Goal: Find contact information: Find contact information

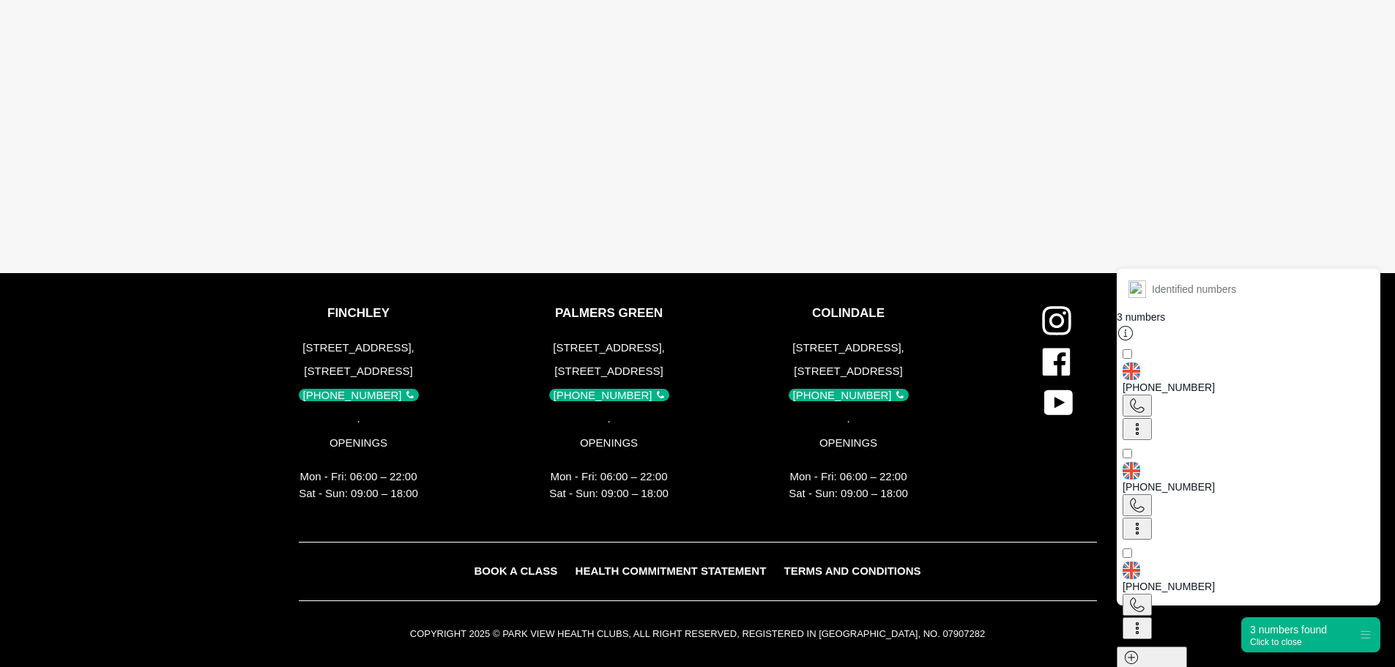
scroll to position [3385, 0]
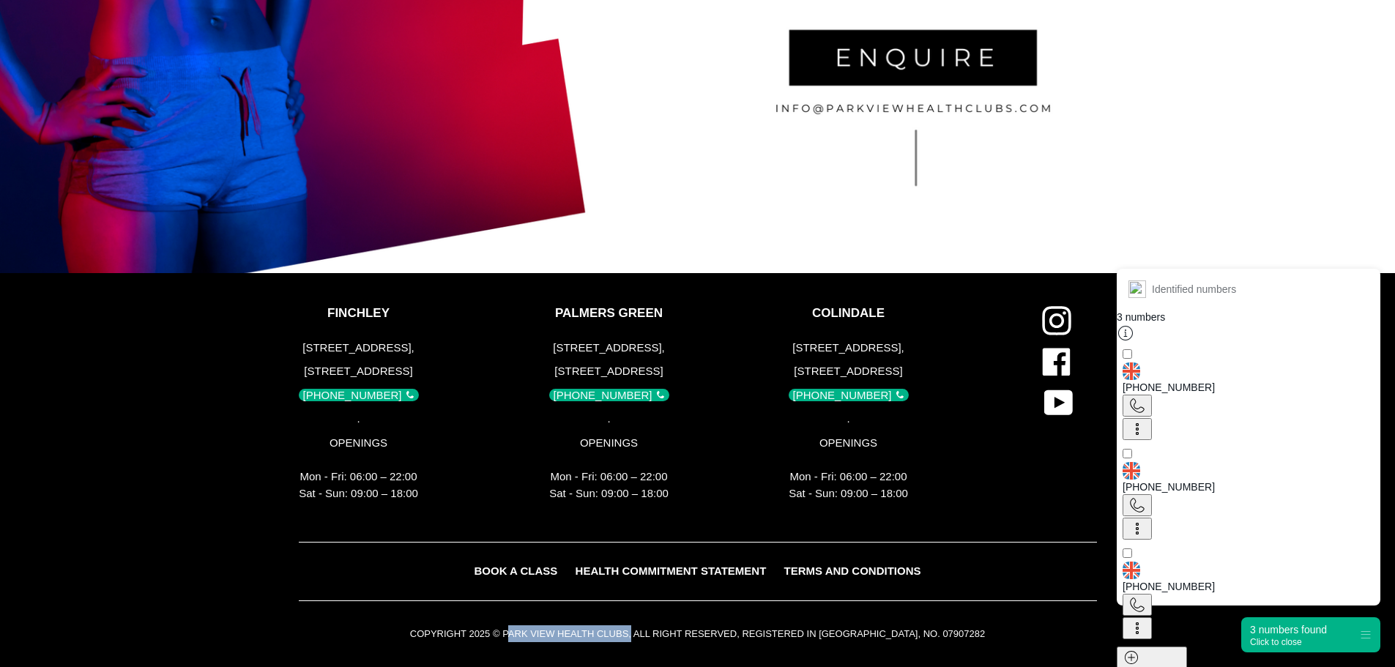
drag, startPoint x: 530, startPoint y: 631, endPoint x: 653, endPoint y: 634, distance: 123.1
click at [653, 634] on small "COPYRIGHT 2025 © PARK VIEW HEALTH CLUBS, ALL RIGHT RESERVED, REGISTERED IN [GEO…" at bounding box center [697, 633] width 575 height 11
click at [939, 635] on small "COPYRIGHT 2025 © PARK VIEW HEALTH CLUBS, ALL RIGHT RESERVED, REGISTERED IN [GEO…" at bounding box center [697, 633] width 575 height 11
click at [938, 635] on small "COPYRIGHT 2025 © PARK VIEW HEALTH CLUBS, ALL RIGHT RESERVED, REGISTERED IN [GEO…" at bounding box center [697, 633] width 575 height 11
copy small "07907282"
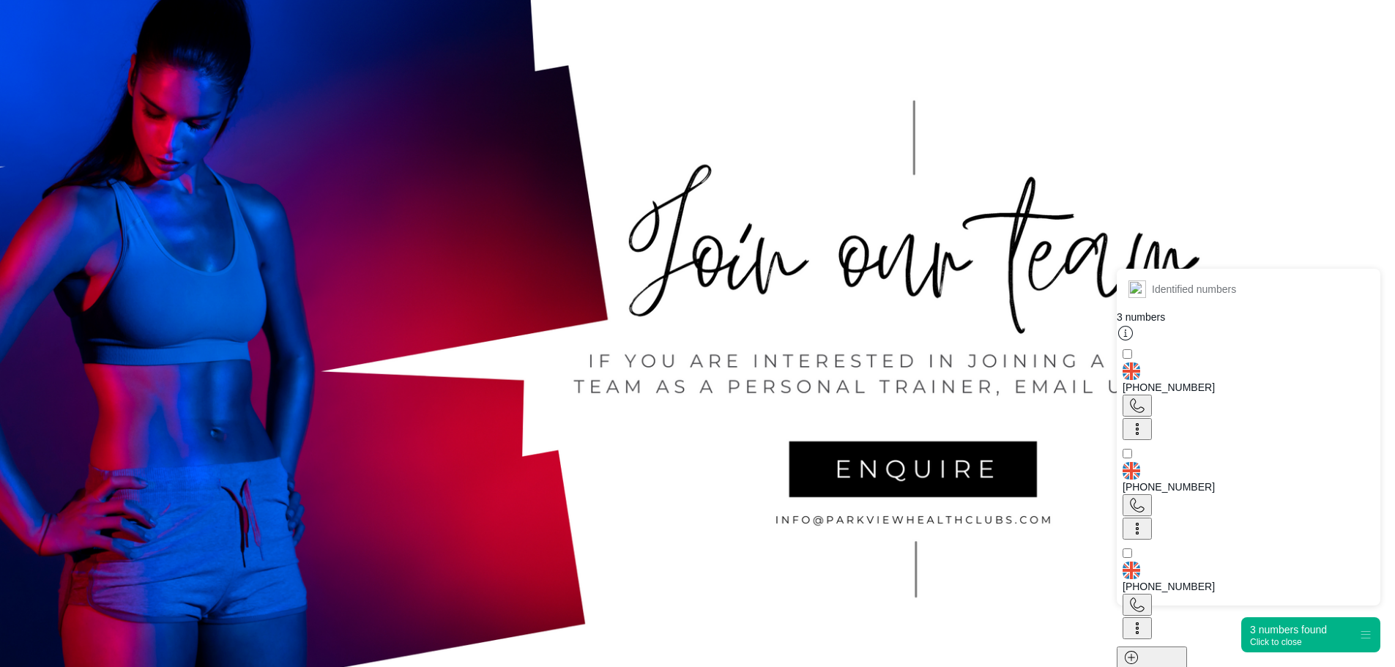
scroll to position [2946, 0]
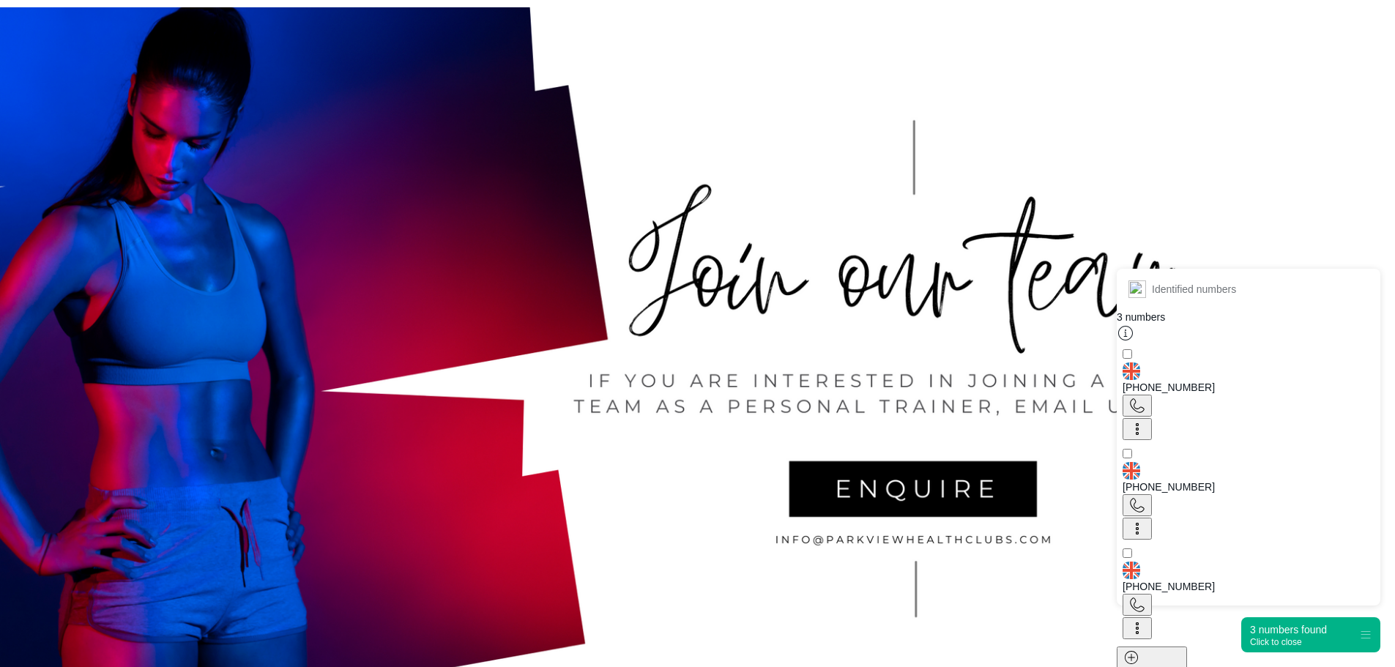
click at [1268, 639] on div "Click to close" at bounding box center [1288, 642] width 77 height 10
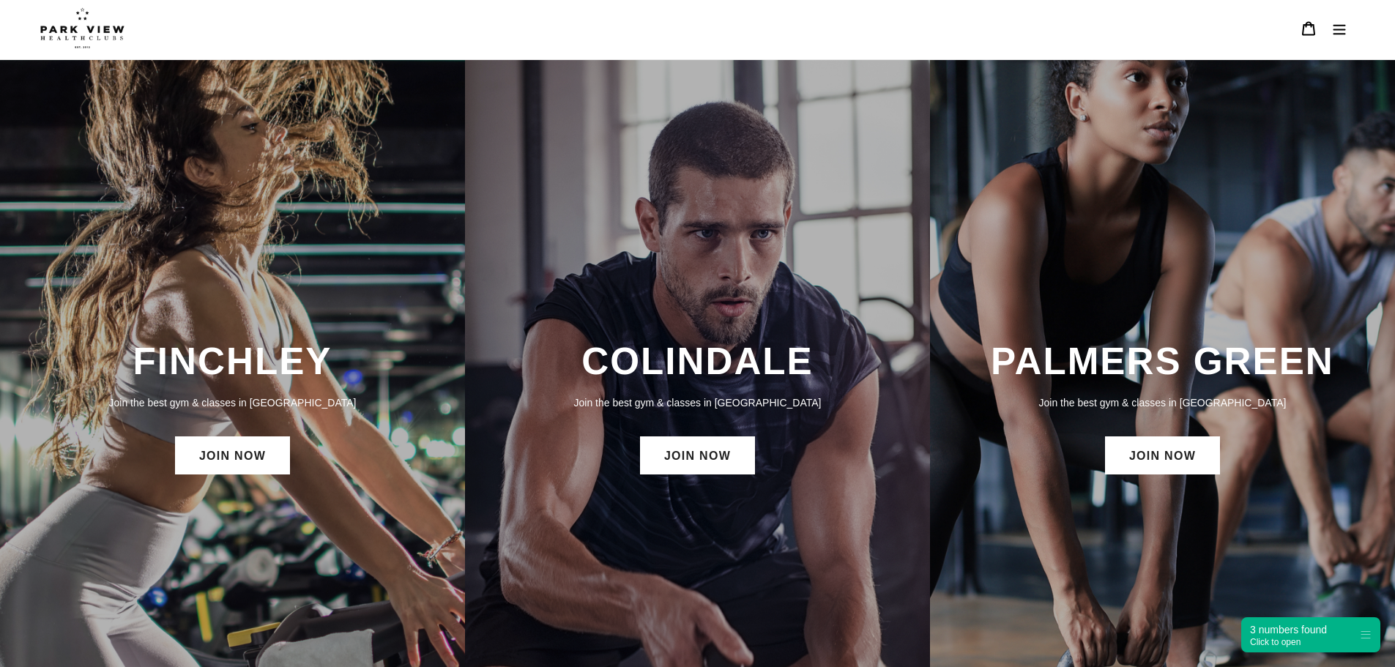
scroll to position [0, 0]
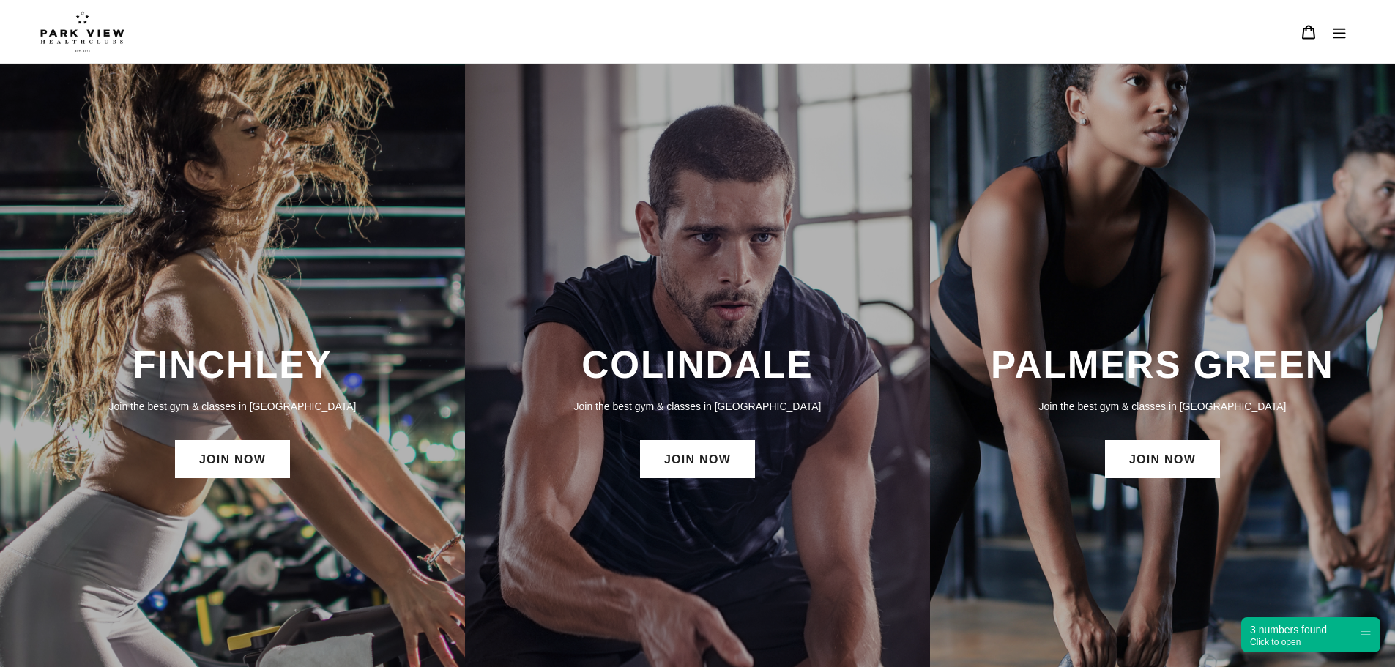
click at [1342, 28] on icon "Menu" at bounding box center [1339, 32] width 15 height 15
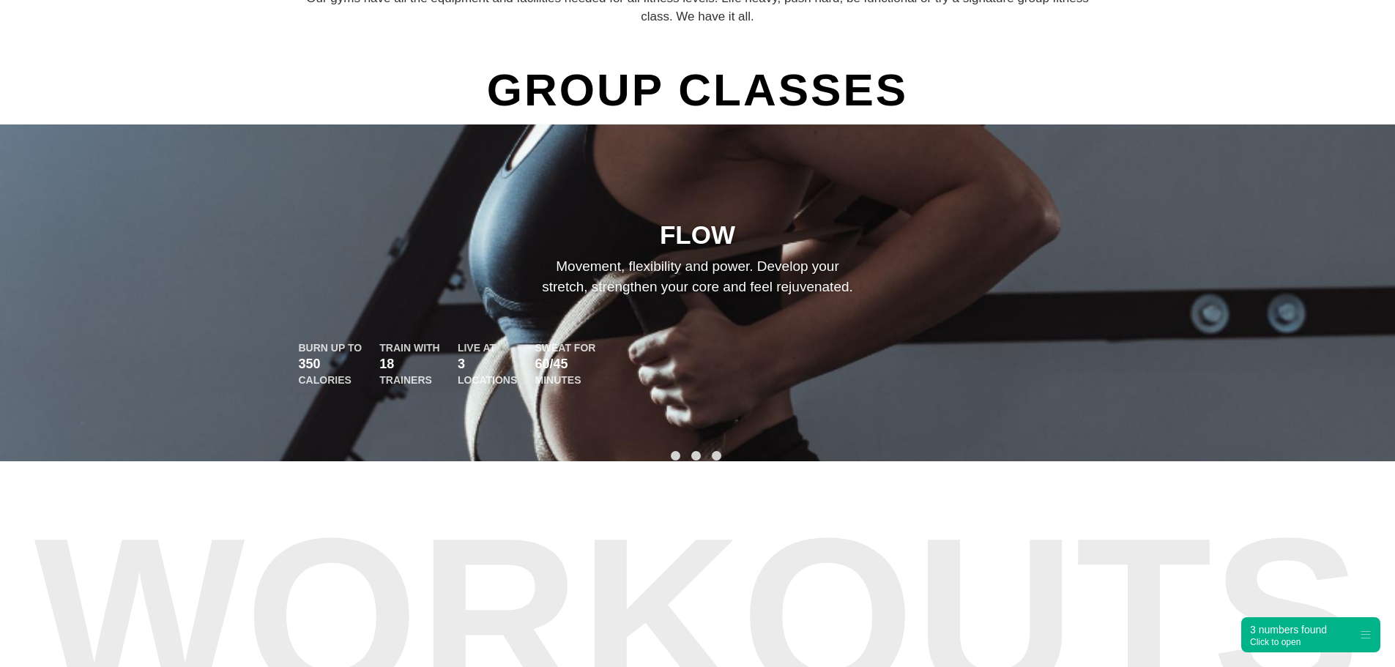
scroll to position [1098, 0]
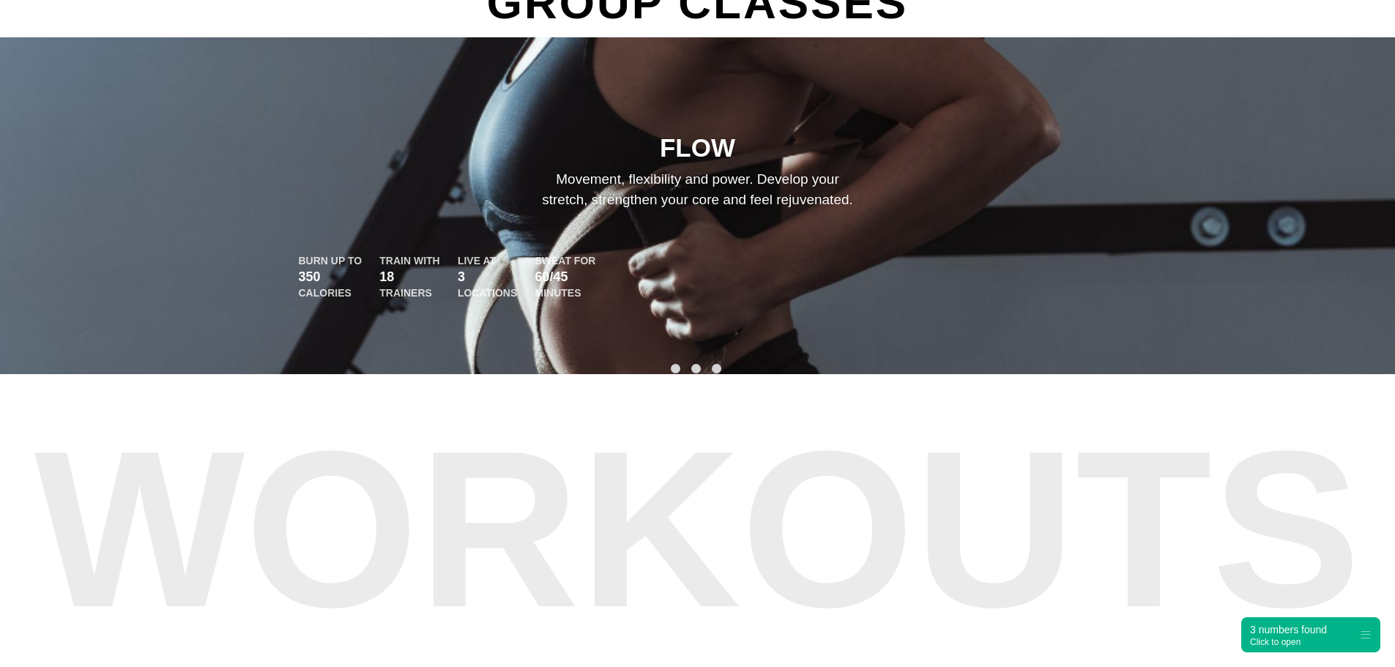
click at [144, 28] on h1 "GROUP CLASSES" at bounding box center [697, 3] width 1395 height 69
